Goal: Complete application form

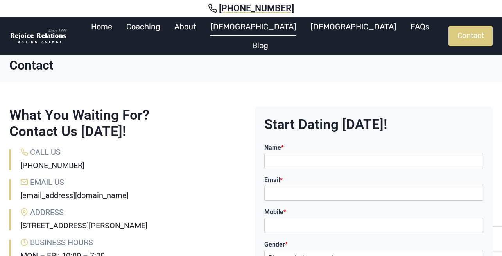
click at [260, 34] on link "[DEMOGRAPHIC_DATA]" at bounding box center [253, 26] width 100 height 19
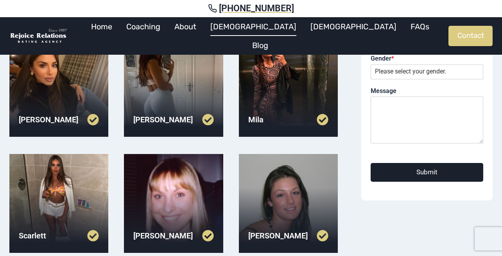
scroll to position [250, 0]
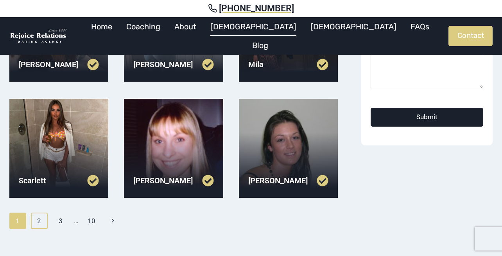
click at [40, 219] on link "2" at bounding box center [39, 221] width 17 height 16
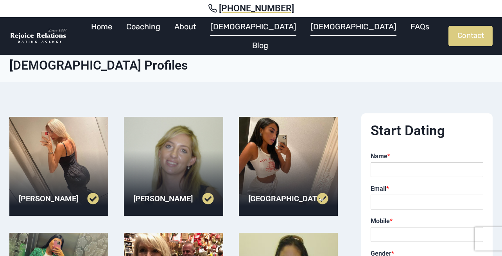
click at [304, 31] on link "[DEMOGRAPHIC_DATA]" at bounding box center [354, 26] width 100 height 19
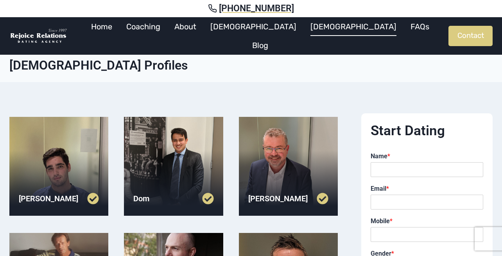
click at [292, 180] on div at bounding box center [288, 166] width 99 height 99
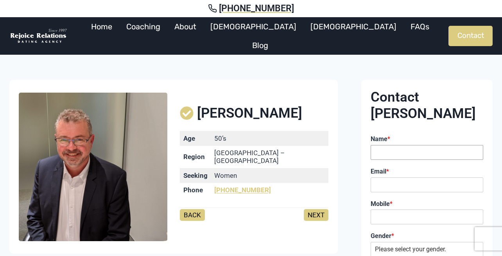
click at [388, 145] on input "Name *" at bounding box center [427, 152] width 113 height 15
type input "Emily"
click at [419, 178] on input "Email *" at bounding box center [427, 185] width 113 height 15
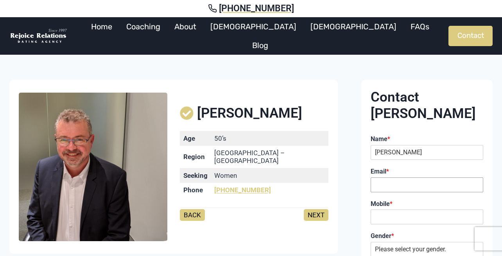
type input "ymegan669@gmail.com"
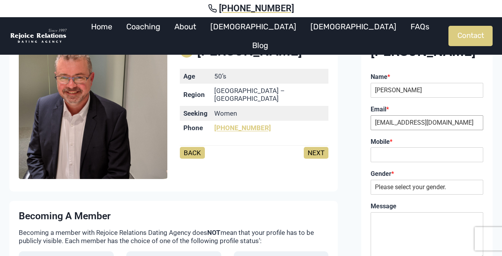
scroll to position [70, 0]
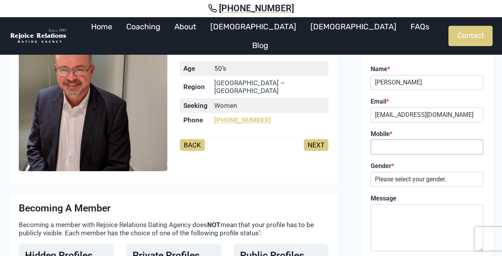
click at [395, 140] on input "Mobile *" at bounding box center [427, 147] width 113 height 15
type input "0406304000"
click at [405, 172] on select "Please select your gender. Male Female" at bounding box center [427, 179] width 113 height 15
select select "Female"
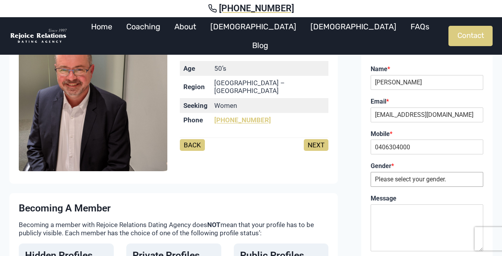
click at [371, 172] on select "Please select your gender. Male Female" at bounding box center [427, 179] width 113 height 15
click at [416, 205] on textarea "Message" at bounding box center [427, 228] width 113 height 47
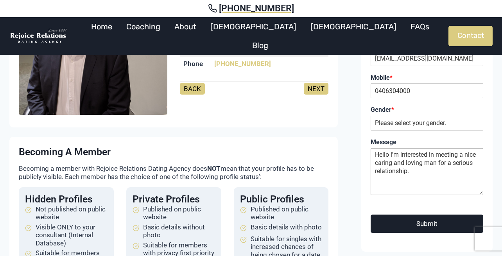
scroll to position [137, 0]
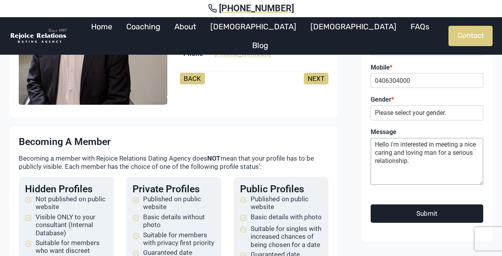
type textarea "Hello i'm interested in meeting a nice caring and loving man for a serious rela…"
click at [441, 205] on button "Submit" at bounding box center [427, 214] width 113 height 18
